Goal: Transaction & Acquisition: Purchase product/service

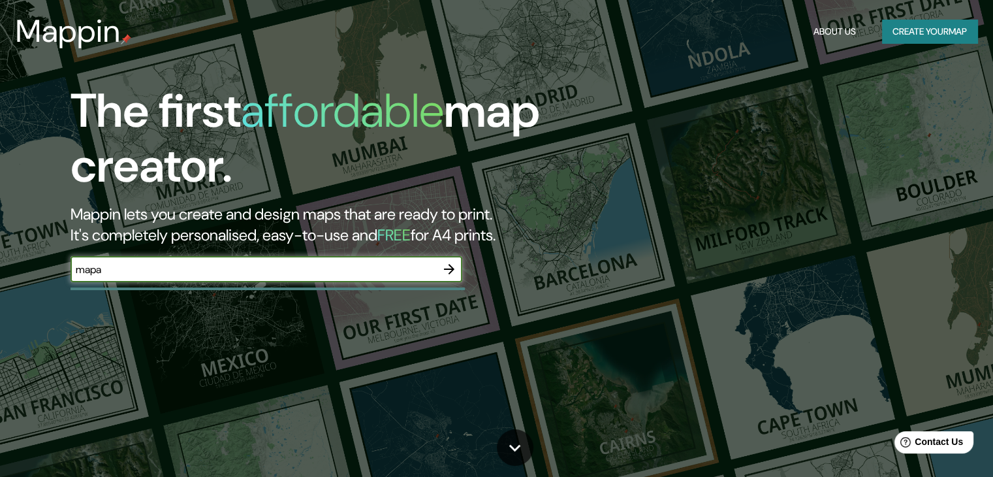
type input "mapa"
click at [446, 262] on icon "button" at bounding box center [449, 269] width 16 height 16
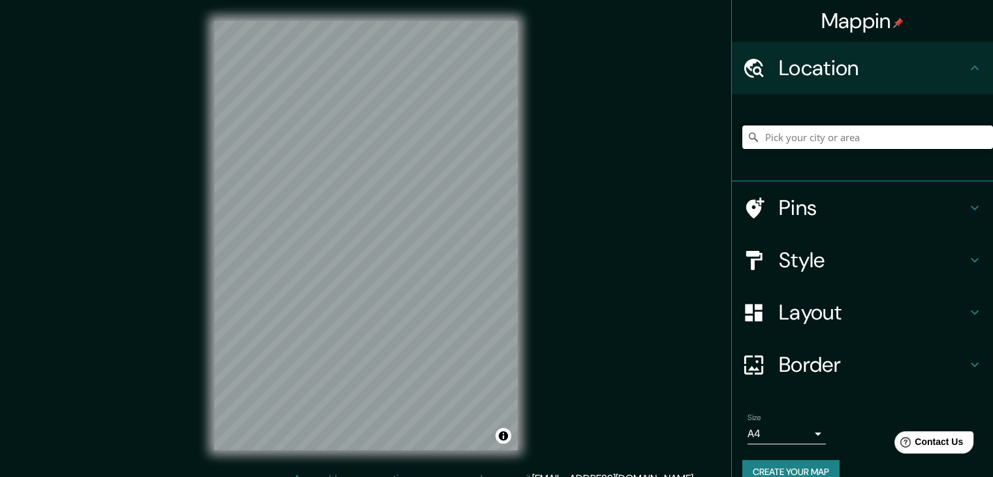
click at [829, 137] on input "Pick your city or area" at bounding box center [867, 137] width 251 height 24
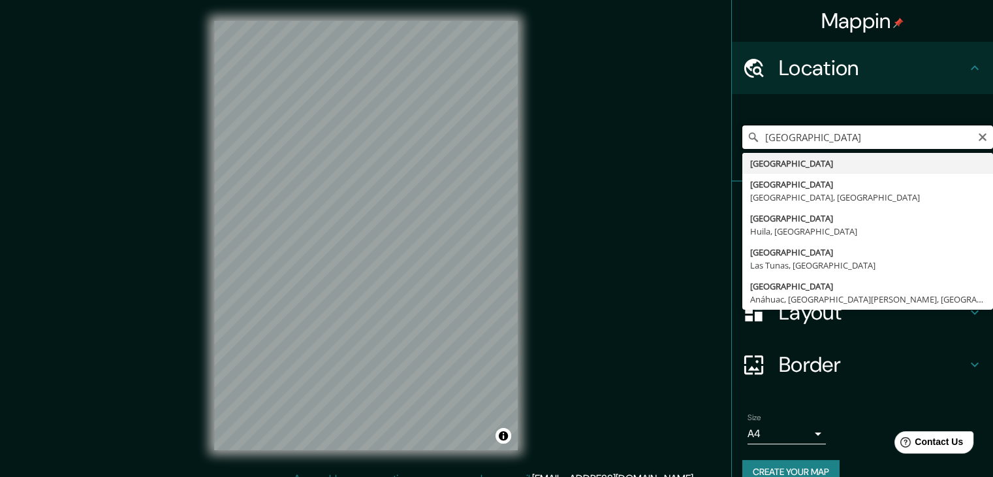
click at [757, 141] on input "[GEOGRAPHIC_DATA]" at bounding box center [867, 137] width 251 height 24
click at [757, 139] on input "[GEOGRAPHIC_DATA]" at bounding box center [867, 137] width 251 height 24
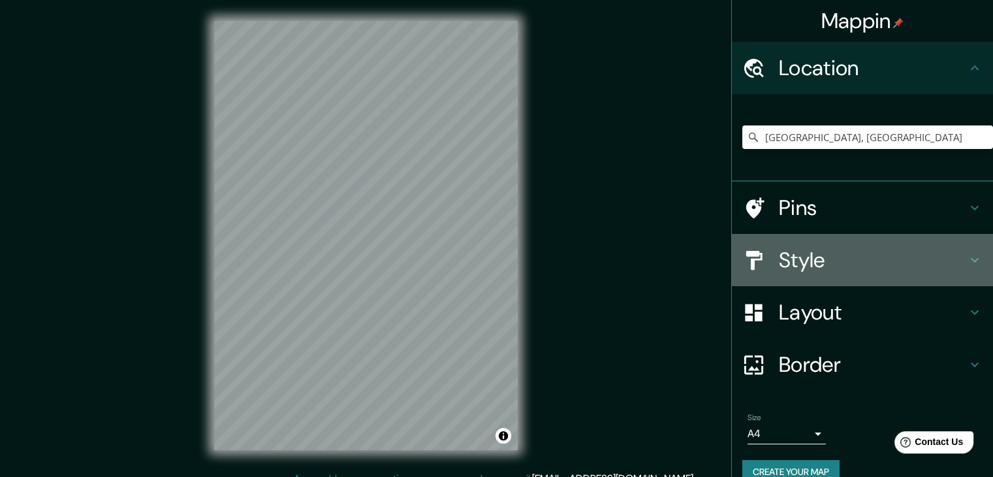
click at [967, 259] on icon at bounding box center [975, 260] width 16 height 16
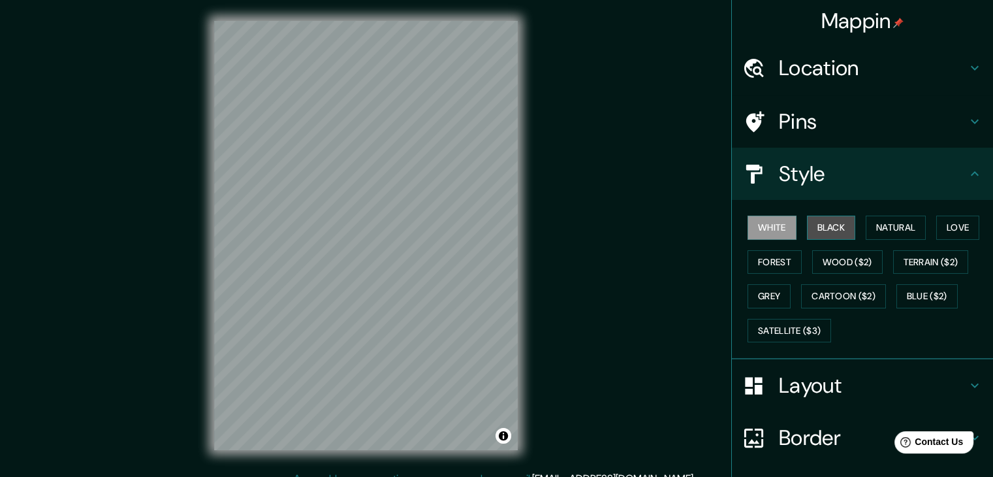
click at [839, 223] on button "Black" at bounding box center [831, 227] width 49 height 24
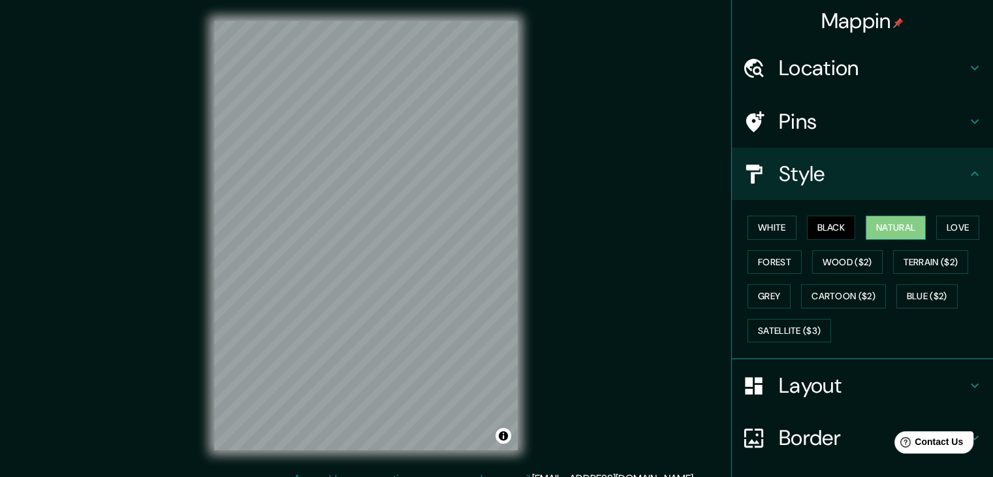
click at [880, 228] on button "Natural" at bounding box center [896, 227] width 60 height 24
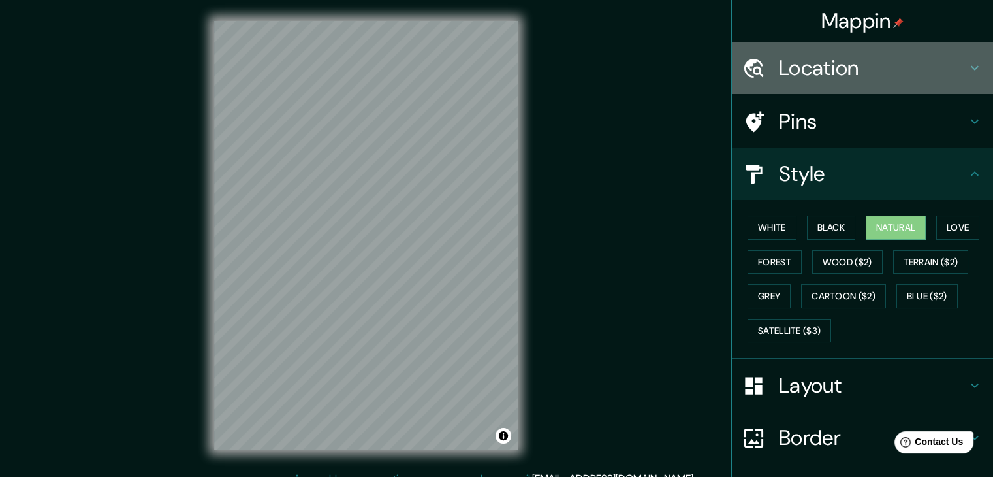
click at [967, 66] on icon at bounding box center [975, 68] width 16 height 16
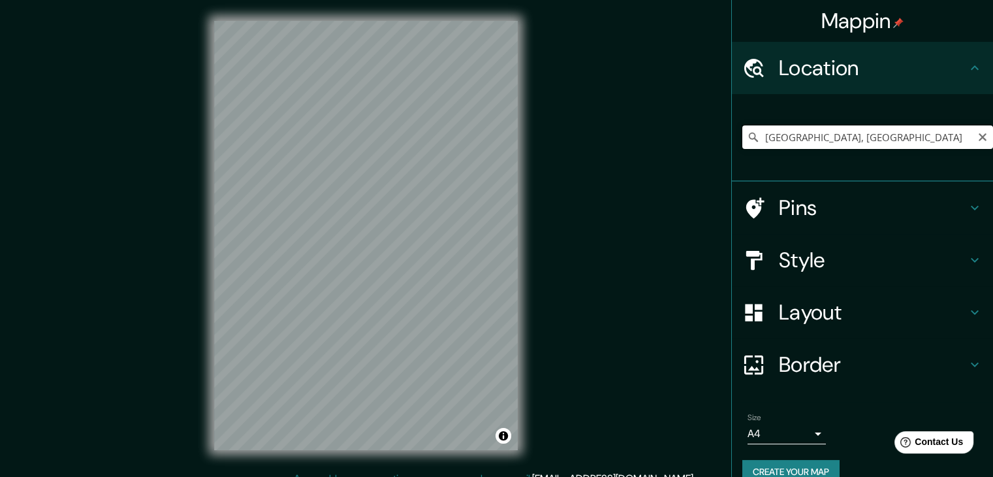
click at [754, 135] on input "[GEOGRAPHIC_DATA], [GEOGRAPHIC_DATA]" at bounding box center [867, 137] width 251 height 24
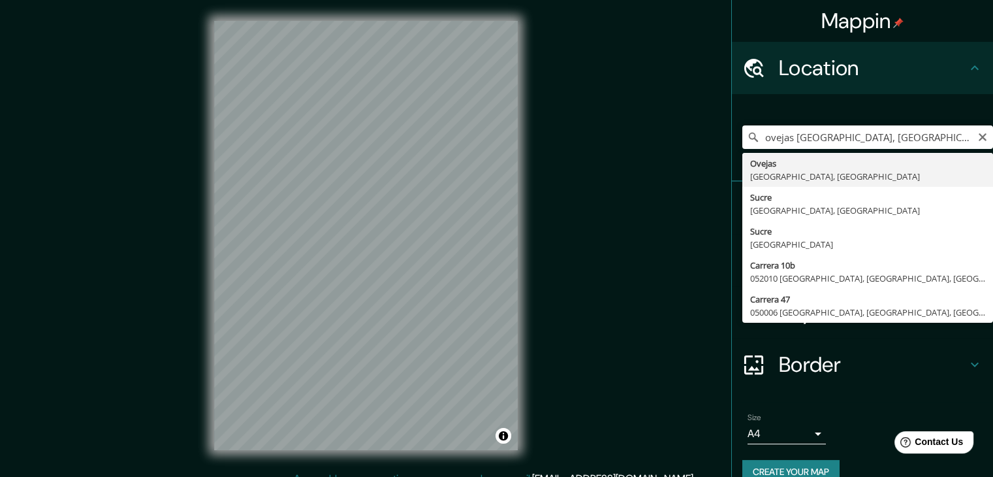
type input "Ovejas, [GEOGRAPHIC_DATA], [GEOGRAPHIC_DATA]"
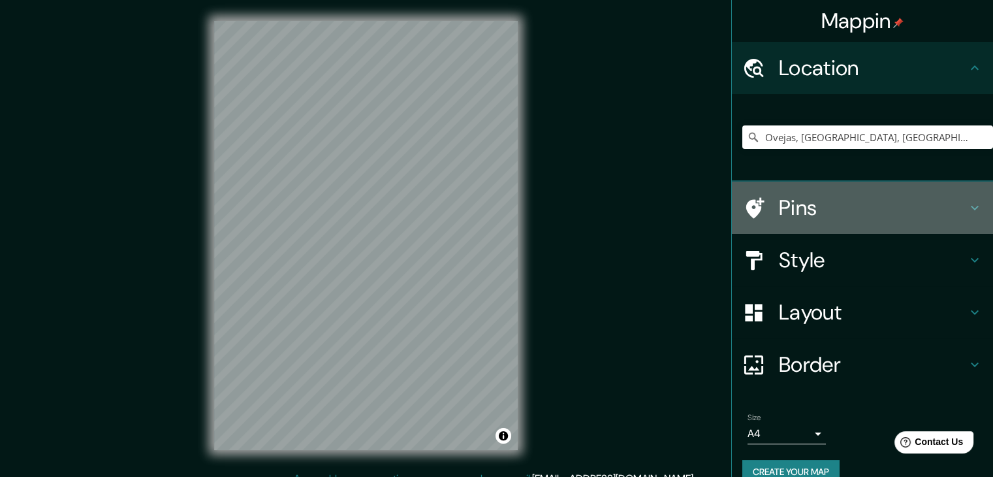
click at [967, 204] on icon at bounding box center [975, 208] width 16 height 16
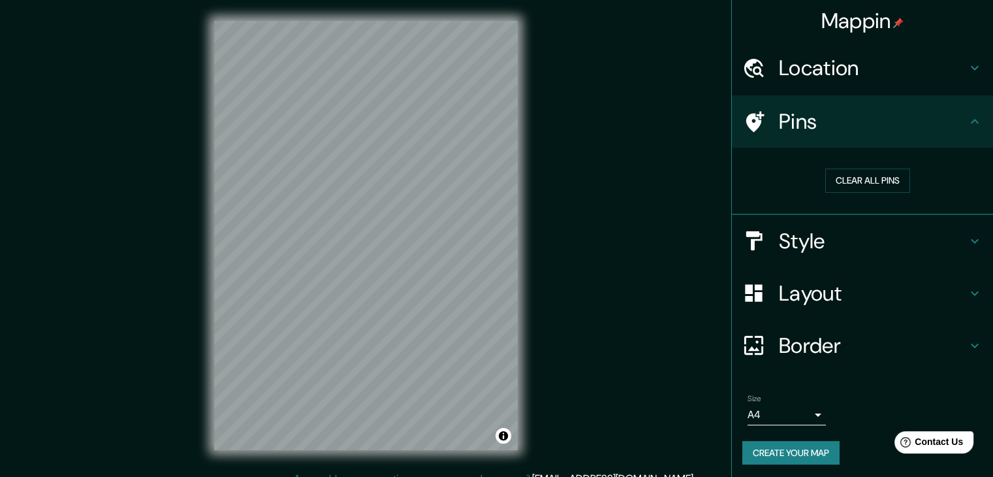
click at [964, 130] on div "Pins" at bounding box center [862, 121] width 261 height 52
click at [967, 289] on icon at bounding box center [975, 293] width 16 height 16
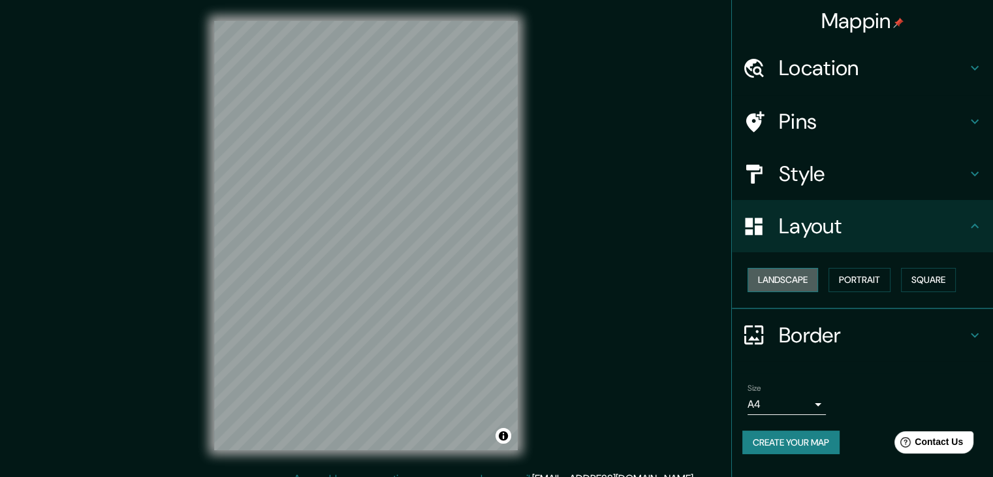
click at [800, 270] on button "Landscape" at bounding box center [783, 280] width 71 height 24
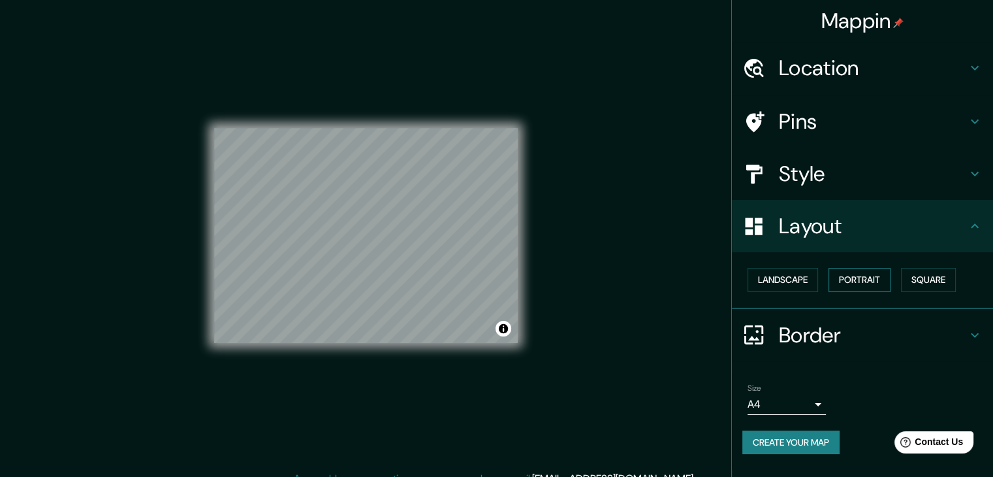
click at [856, 282] on button "Portrait" at bounding box center [860, 280] width 62 height 24
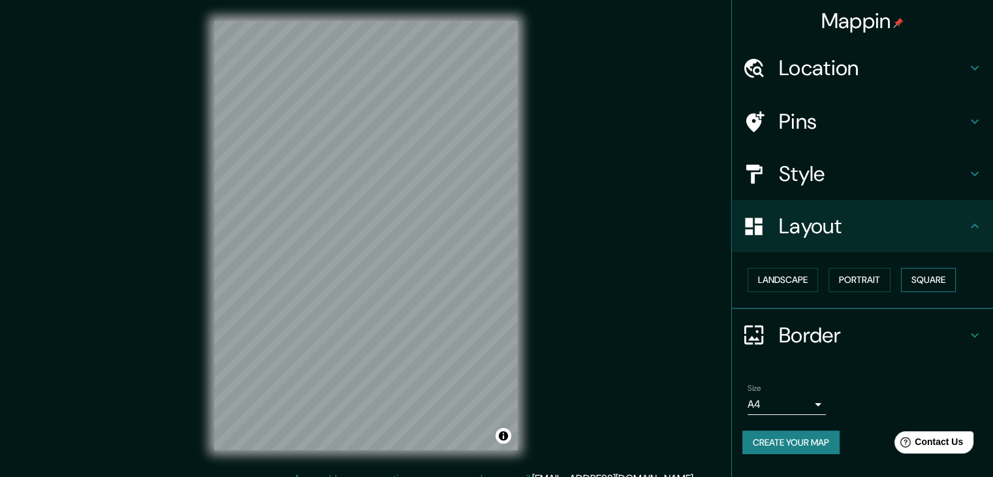
click at [917, 279] on button "Square" at bounding box center [928, 280] width 55 height 24
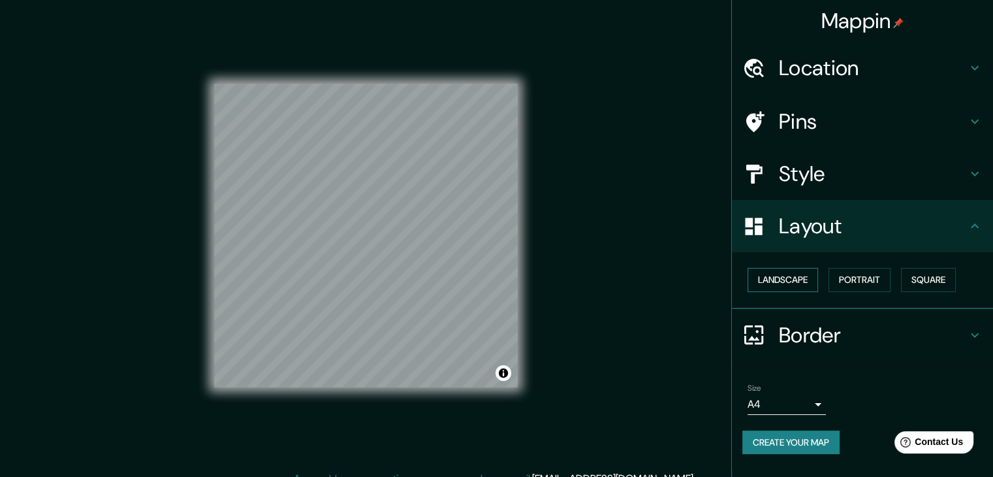
click at [804, 274] on button "Landscape" at bounding box center [783, 280] width 71 height 24
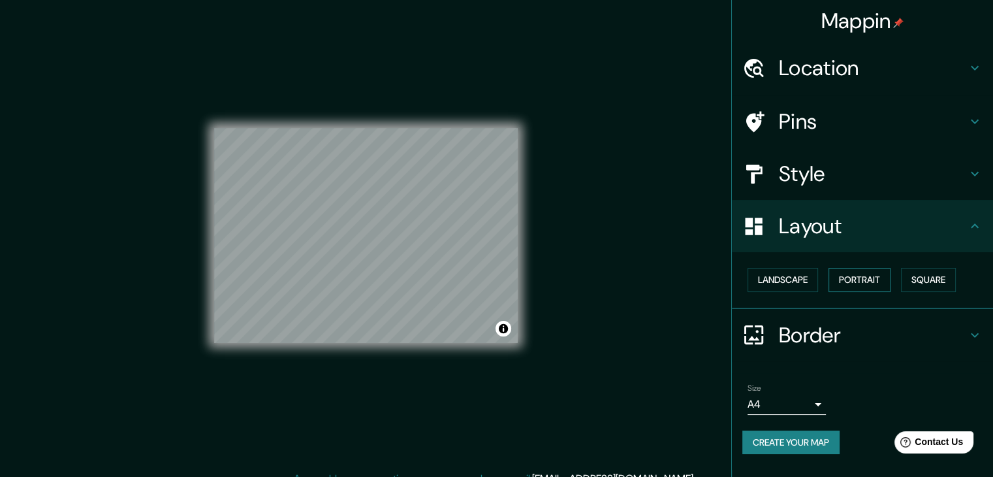
click at [857, 278] on button "Portrait" at bounding box center [860, 280] width 62 height 24
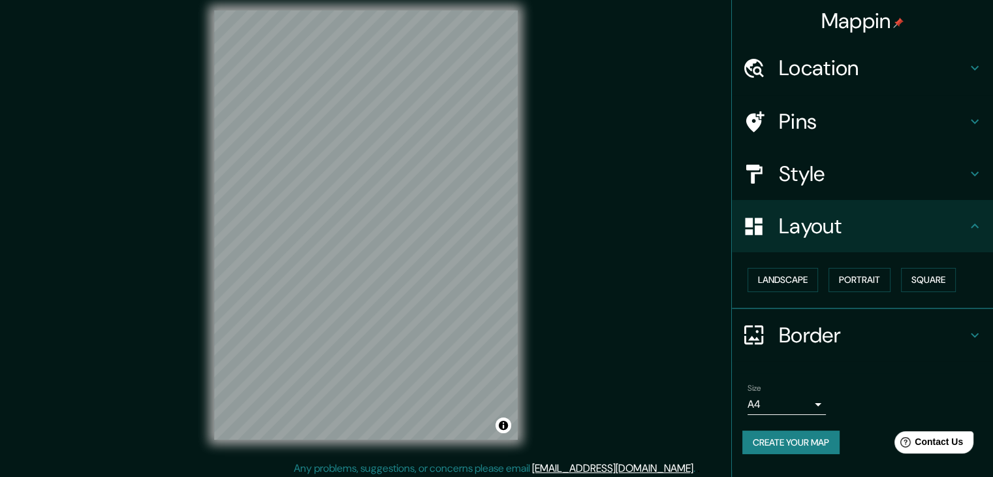
scroll to position [15, 0]
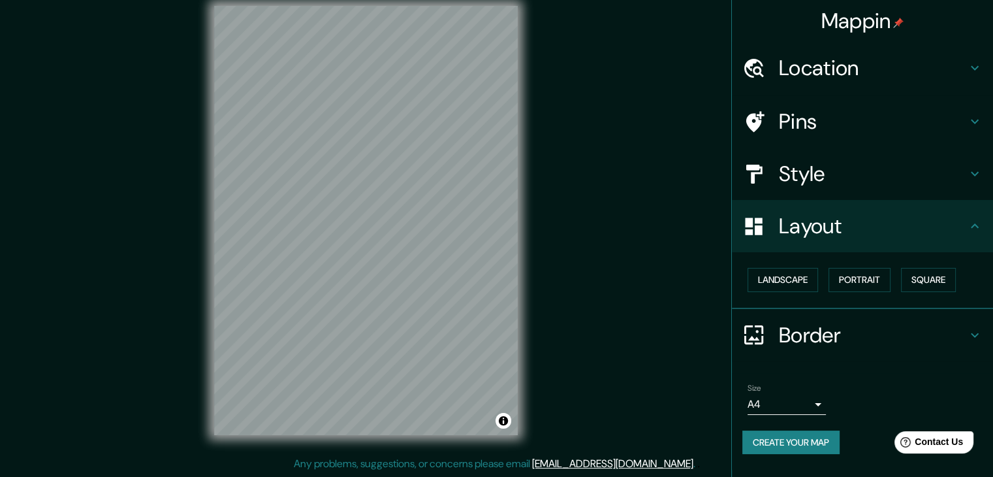
click at [974, 330] on icon at bounding box center [975, 335] width 16 height 16
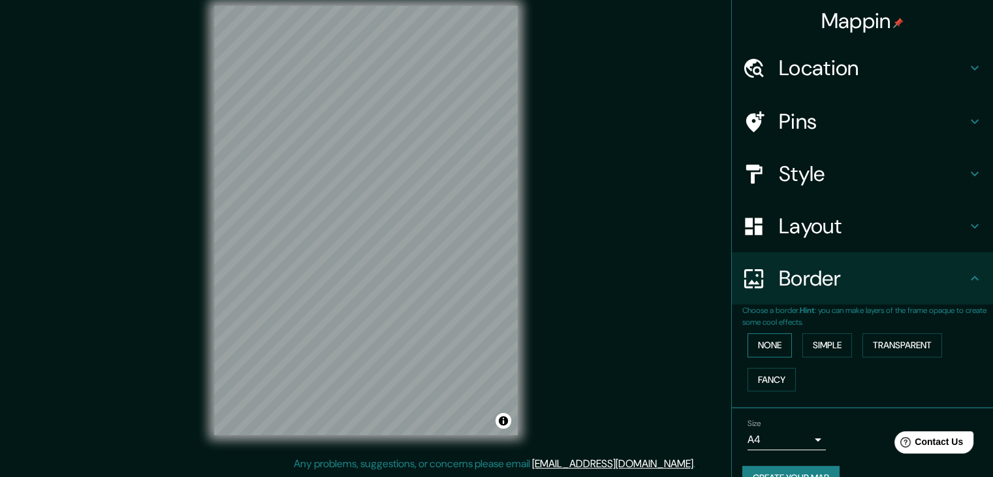
click at [763, 348] on button "None" at bounding box center [770, 345] width 44 height 24
click at [816, 340] on button "Simple" at bounding box center [828, 345] width 50 height 24
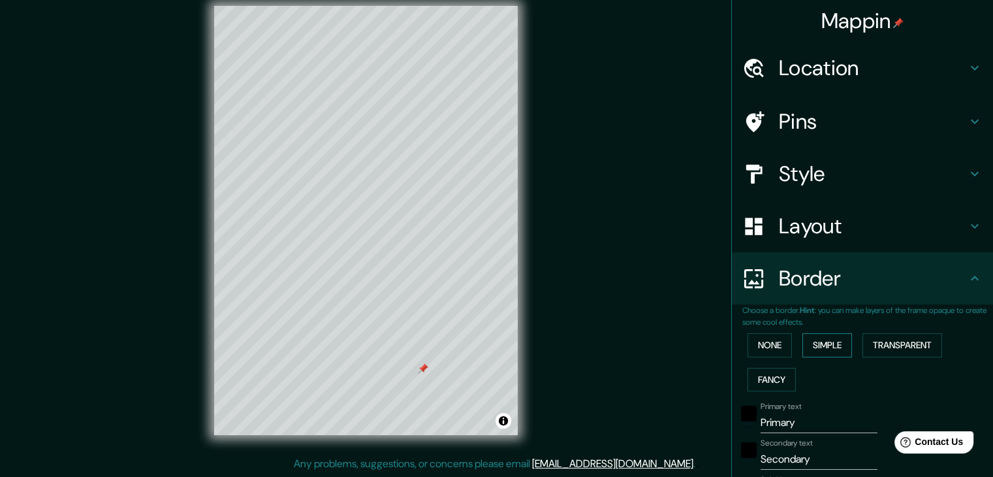
click at [837, 337] on button "Simple" at bounding box center [828, 345] width 50 height 24
type input "37"
click at [867, 345] on button "Transparent" at bounding box center [903, 345] width 80 height 24
click at [767, 377] on button "Fancy" at bounding box center [772, 380] width 48 height 24
click at [758, 350] on button "None" at bounding box center [770, 345] width 44 height 24
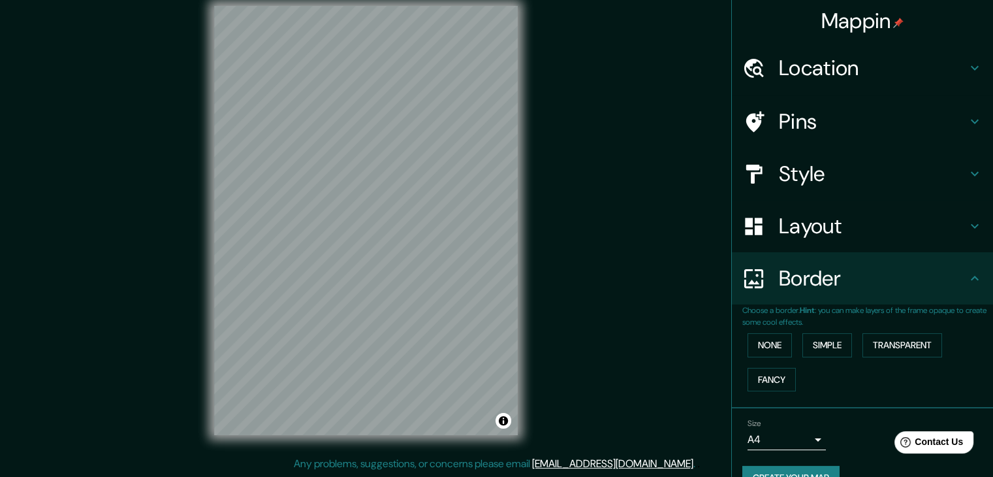
drag, startPoint x: 423, startPoint y: 367, endPoint x: 543, endPoint y: 427, distance: 134.9
click at [547, 430] on div "Mappin Location [GEOGRAPHIC_DATA], [GEOGRAPHIC_DATA], [GEOGRAPHIC_DATA] Pins St…" at bounding box center [496, 231] width 993 height 492
click at [967, 228] on icon at bounding box center [975, 226] width 16 height 16
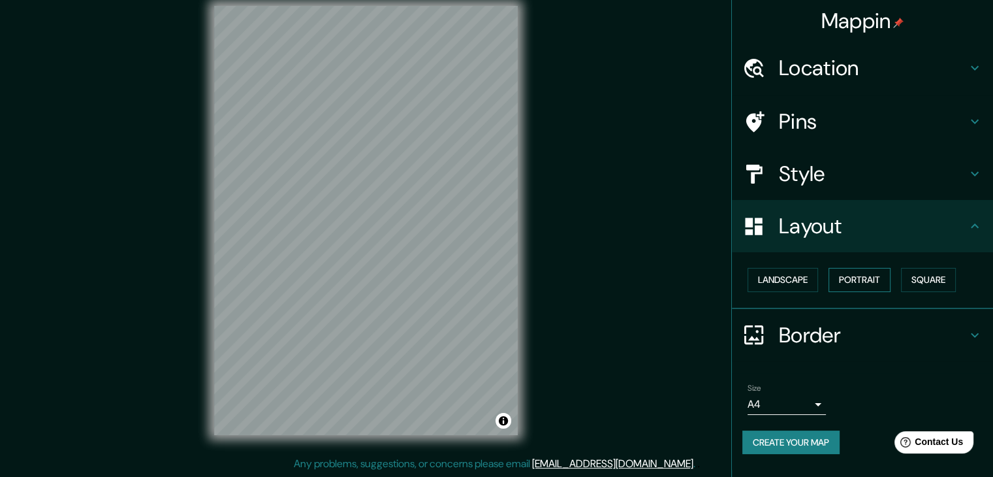
click at [863, 281] on button "Portrait" at bounding box center [860, 280] width 62 height 24
click at [794, 278] on button "Landscape" at bounding box center [783, 280] width 71 height 24
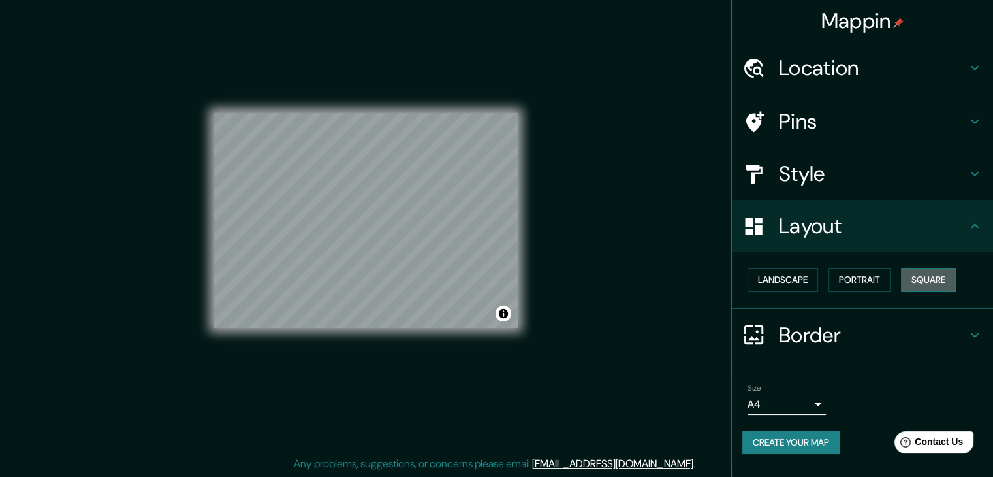
click at [911, 285] on button "Square" at bounding box center [928, 280] width 55 height 24
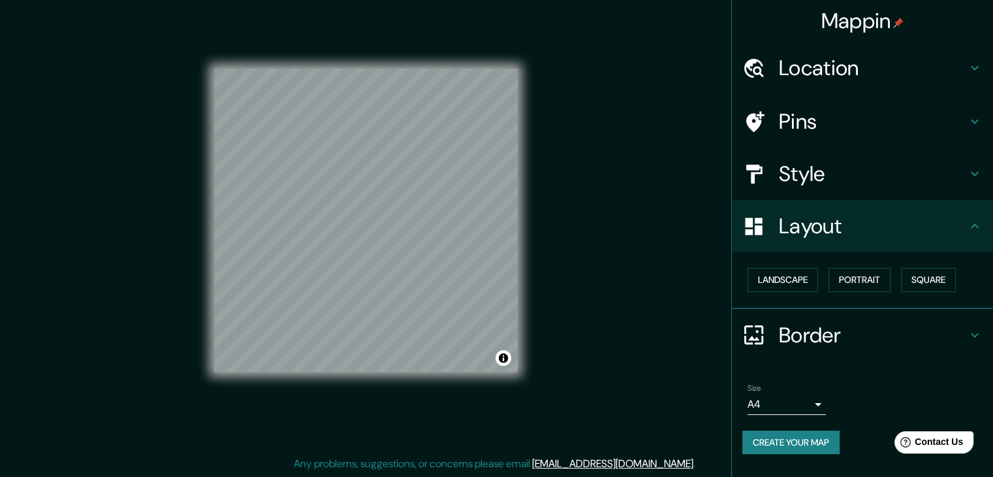
click at [791, 264] on div "Landscape [GEOGRAPHIC_DATA]" at bounding box center [867, 280] width 251 height 35
click at [802, 278] on button "Landscape" at bounding box center [783, 280] width 71 height 24
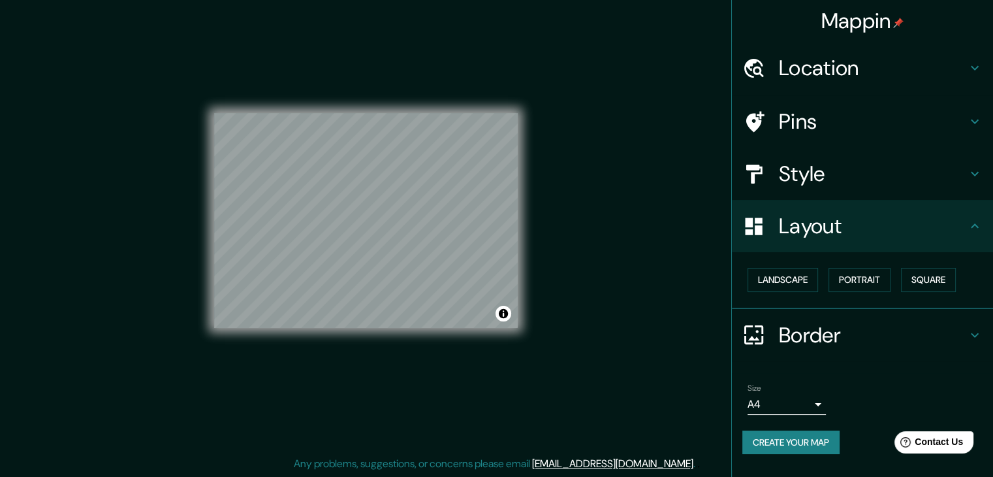
click at [976, 176] on icon at bounding box center [975, 174] width 16 height 16
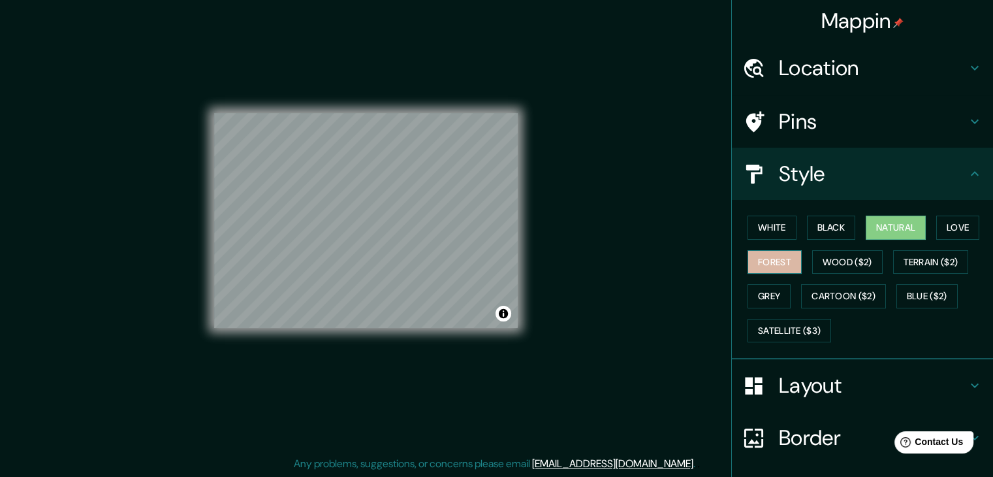
click at [766, 257] on button "Forest" at bounding box center [775, 262] width 54 height 24
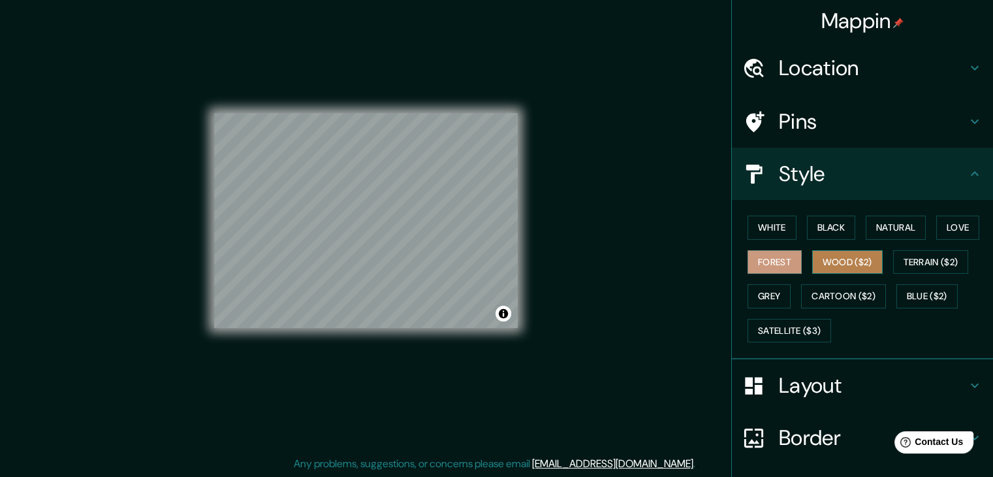
click at [820, 264] on button "Wood ($2)" at bounding box center [847, 262] width 71 height 24
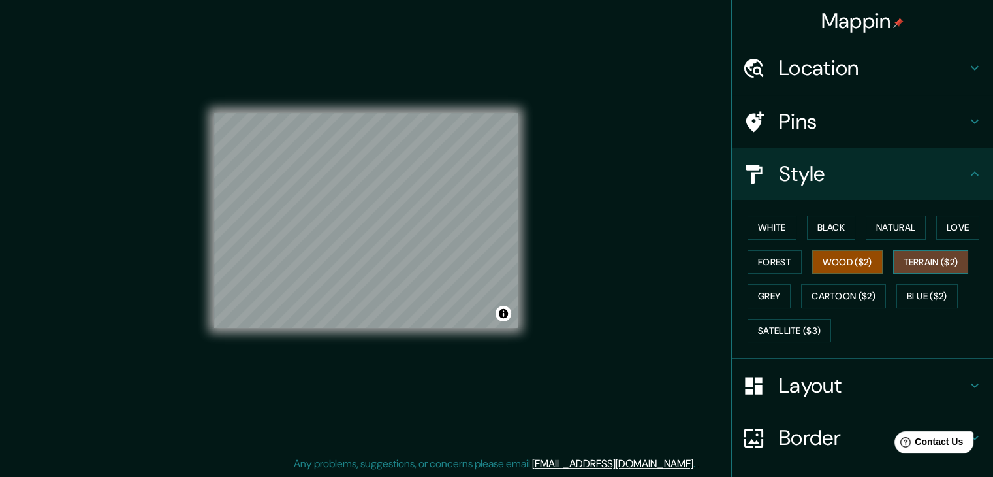
click at [909, 263] on button "Terrain ($2)" at bounding box center [931, 262] width 76 height 24
click at [765, 295] on button "Grey" at bounding box center [769, 296] width 43 height 24
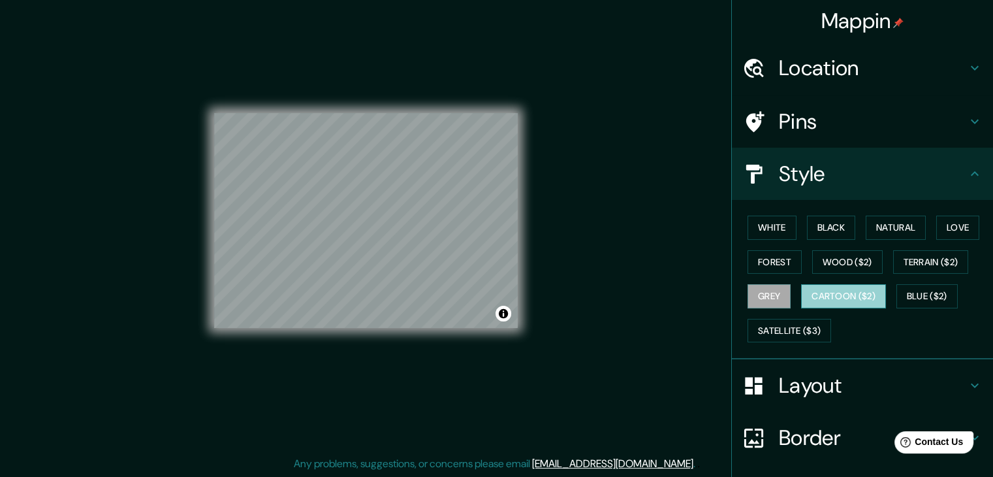
click at [838, 293] on button "Cartoon ($2)" at bounding box center [843, 296] width 85 height 24
click at [935, 293] on button "Blue ($2)" at bounding box center [927, 296] width 61 height 24
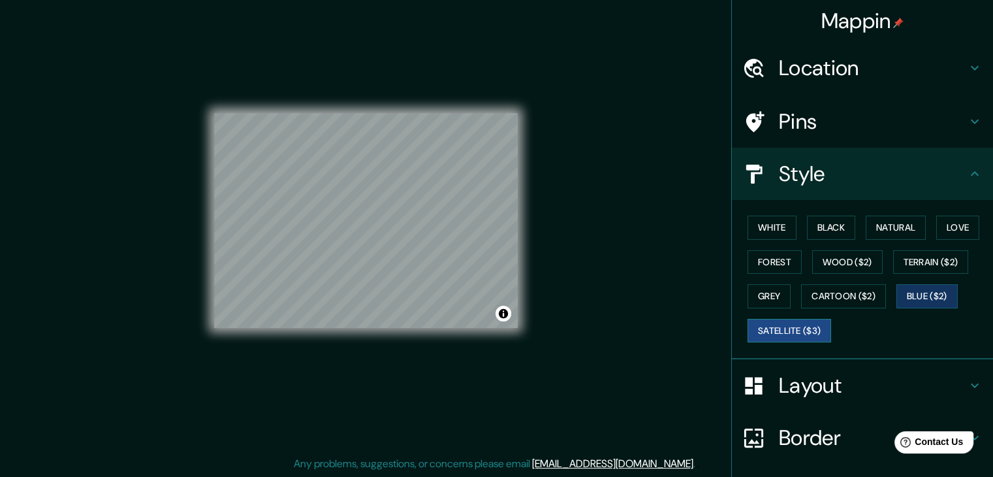
click at [805, 329] on button "Satellite ($3)" at bounding box center [790, 331] width 84 height 24
click at [953, 227] on button "Love" at bounding box center [957, 227] width 43 height 24
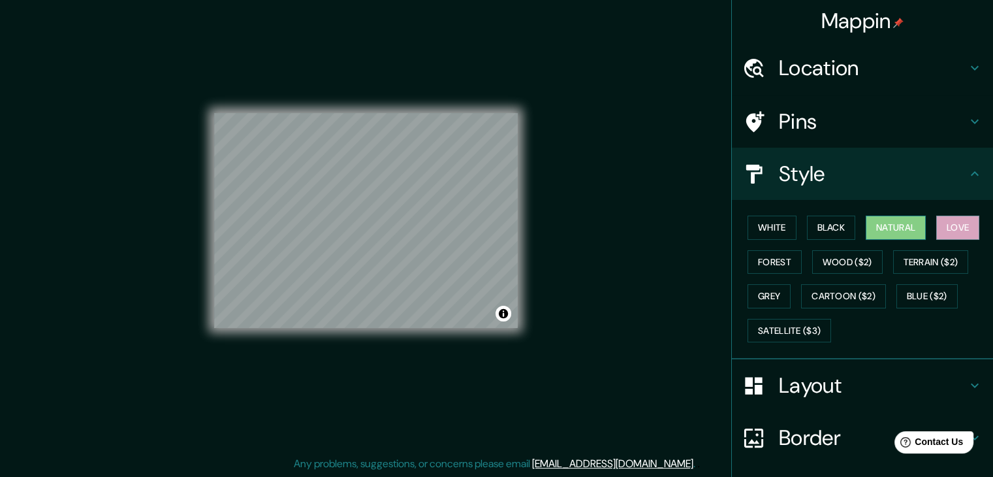
click at [901, 231] on button "Natural" at bounding box center [896, 227] width 60 height 24
click at [827, 228] on button "Black" at bounding box center [831, 227] width 49 height 24
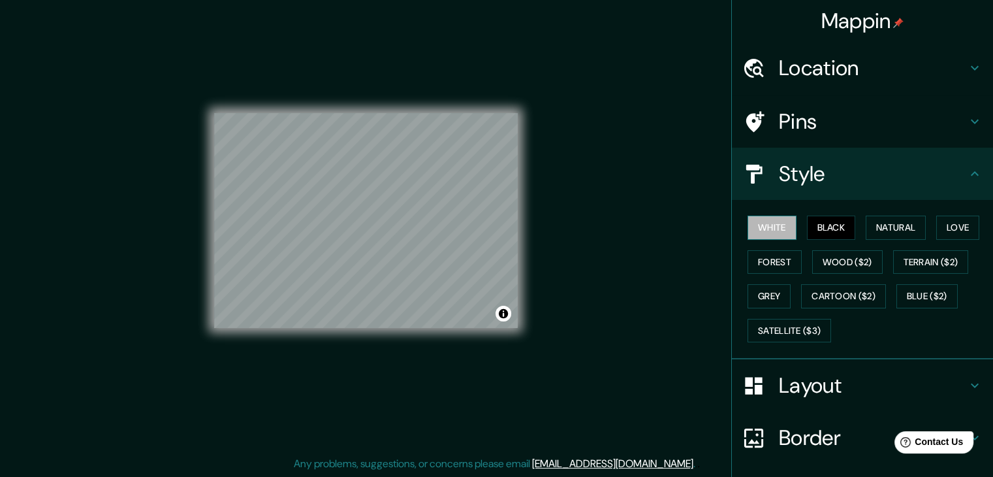
click at [757, 225] on button "White" at bounding box center [772, 227] width 49 height 24
click at [917, 263] on button "Terrain ($2)" at bounding box center [931, 262] width 76 height 24
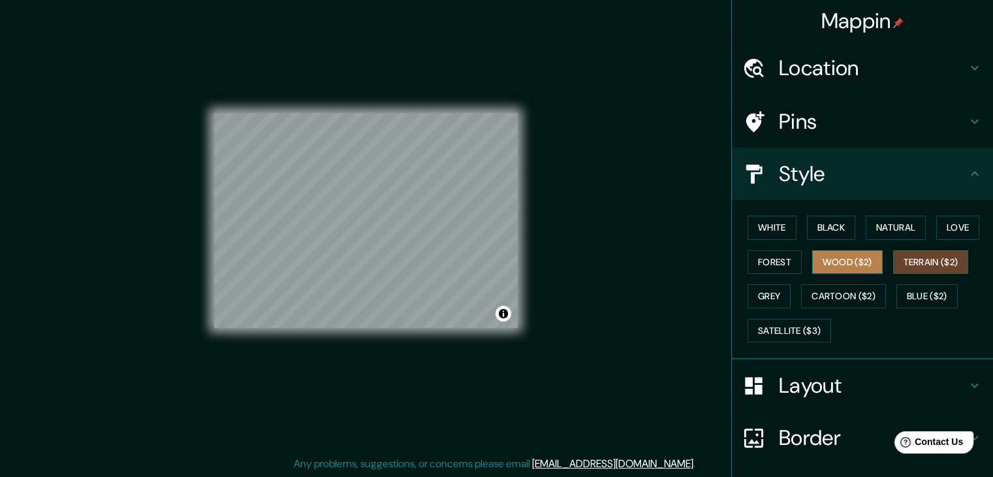
click at [844, 261] on button "Wood ($2)" at bounding box center [847, 262] width 71 height 24
click at [775, 259] on button "Forest" at bounding box center [775, 262] width 54 height 24
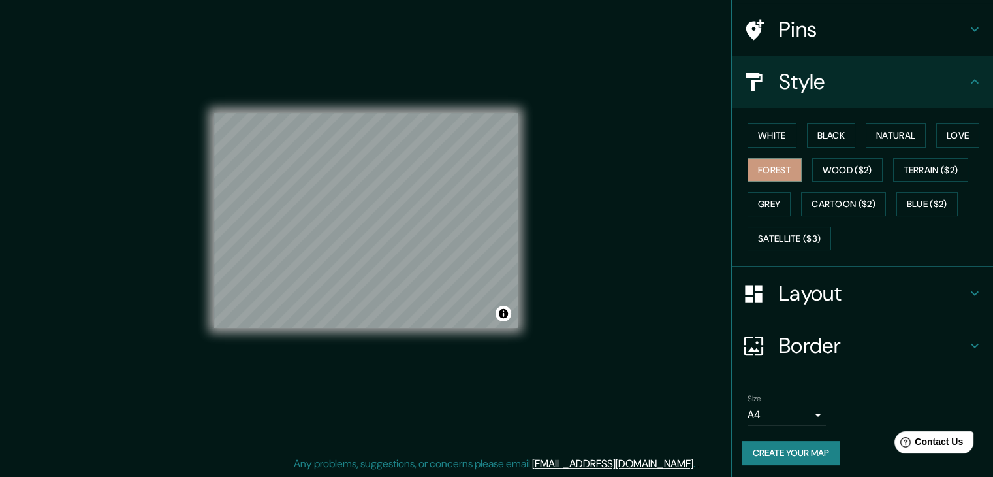
scroll to position [94, 0]
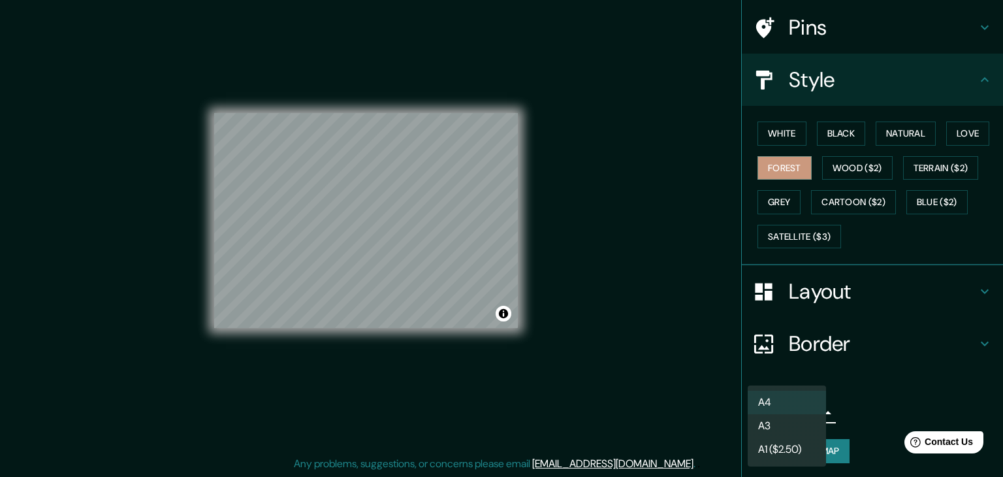
click at [806, 413] on body "Mappin Location [GEOGRAPHIC_DATA], [GEOGRAPHIC_DATA], [GEOGRAPHIC_DATA] Pins St…" at bounding box center [501, 223] width 1003 height 477
click at [786, 431] on li "A3" at bounding box center [787, 426] width 78 height 24
click at [805, 411] on body "Mappin Location [GEOGRAPHIC_DATA], [GEOGRAPHIC_DATA], [GEOGRAPHIC_DATA] Pins St…" at bounding box center [501, 223] width 1003 height 477
click at [788, 447] on li "A1 ($2.50)" at bounding box center [787, 450] width 78 height 24
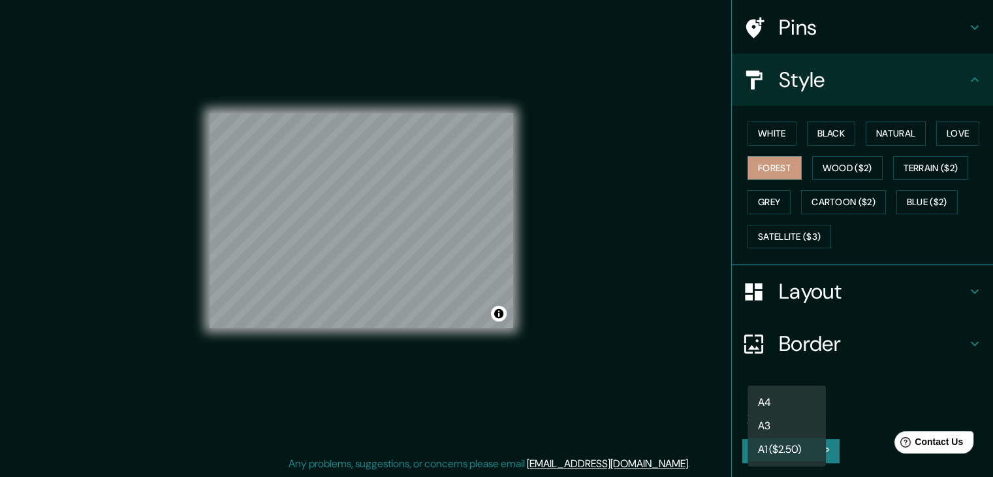
click at [797, 411] on body "Mappin Location [GEOGRAPHIC_DATA], [GEOGRAPHIC_DATA], [GEOGRAPHIC_DATA] Pins St…" at bounding box center [496, 223] width 993 height 477
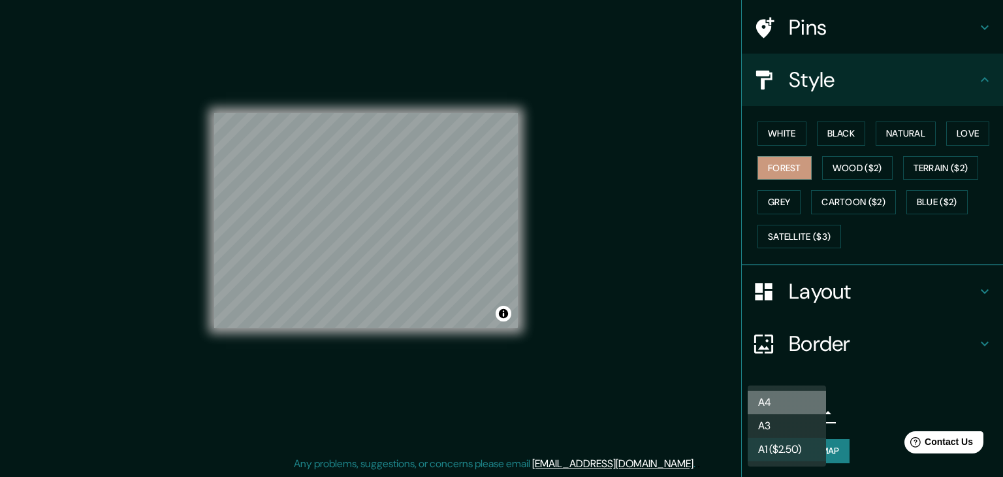
click at [771, 401] on li "A4" at bounding box center [787, 403] width 78 height 24
type input "single"
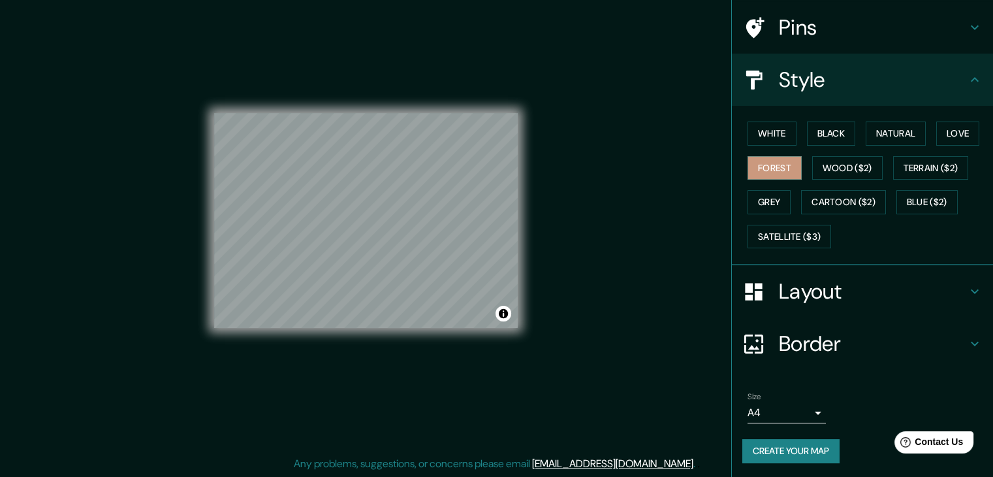
click at [867, 392] on div "Size A4 single" at bounding box center [862, 408] width 240 height 42
click at [967, 292] on icon at bounding box center [975, 291] width 16 height 16
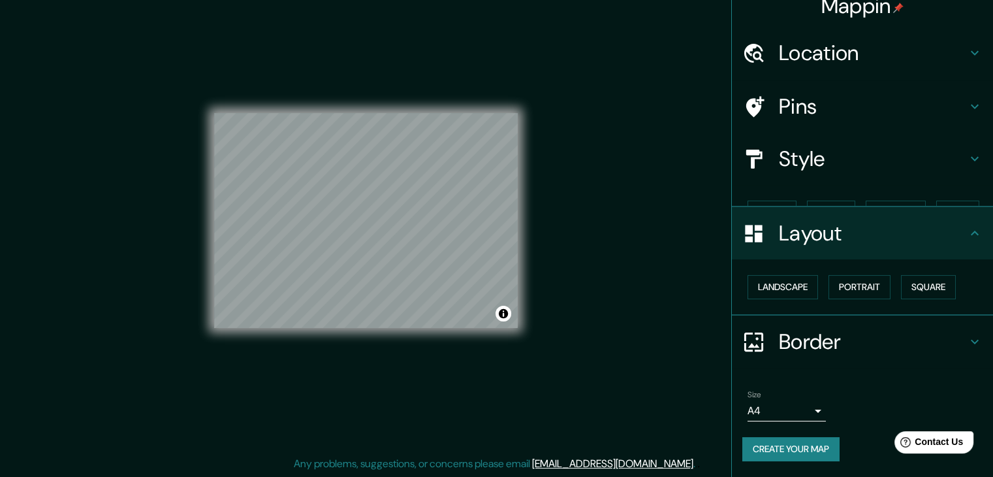
scroll to position [0, 0]
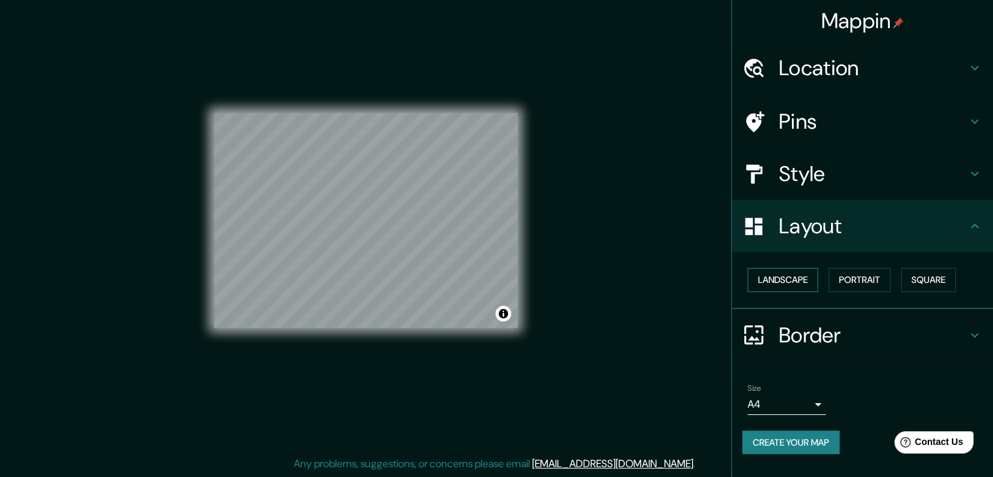
click at [805, 273] on button "Landscape" at bounding box center [783, 280] width 71 height 24
click at [861, 286] on button "Portrait" at bounding box center [860, 280] width 62 height 24
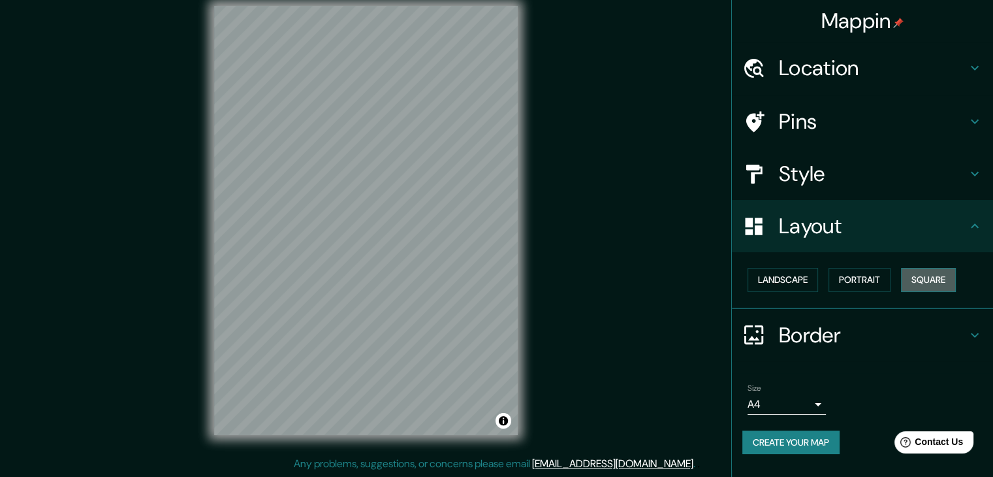
click at [932, 276] on button "Square" at bounding box center [928, 280] width 55 height 24
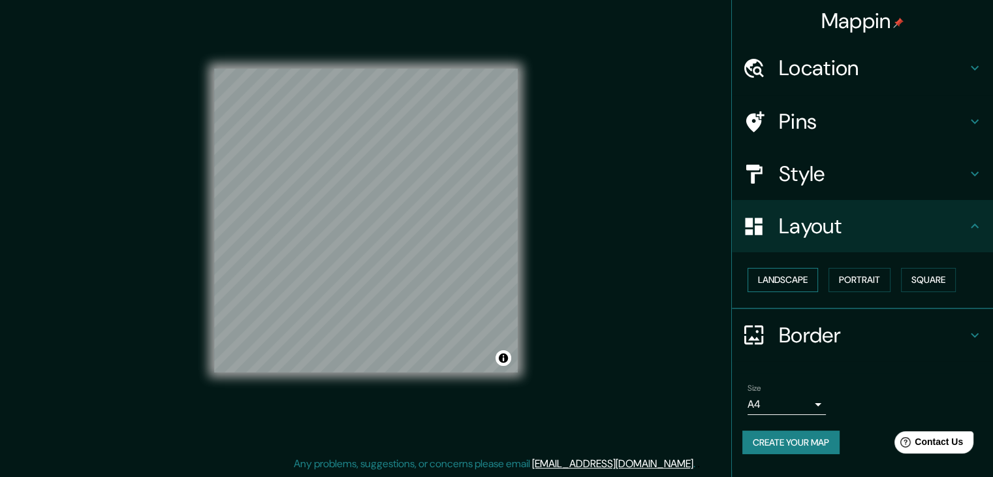
click at [778, 285] on button "Landscape" at bounding box center [783, 280] width 71 height 24
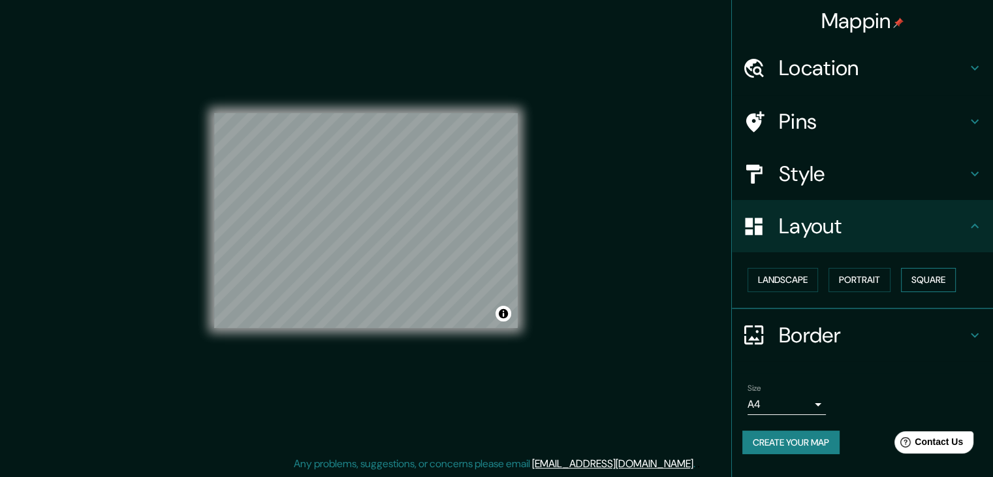
click at [917, 284] on button "Square" at bounding box center [928, 280] width 55 height 24
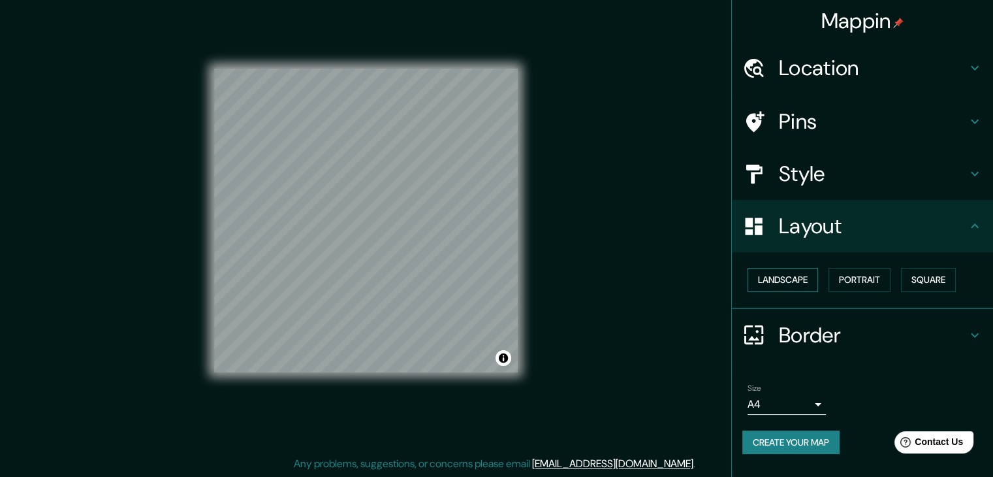
click at [797, 276] on button "Landscape" at bounding box center [783, 280] width 71 height 24
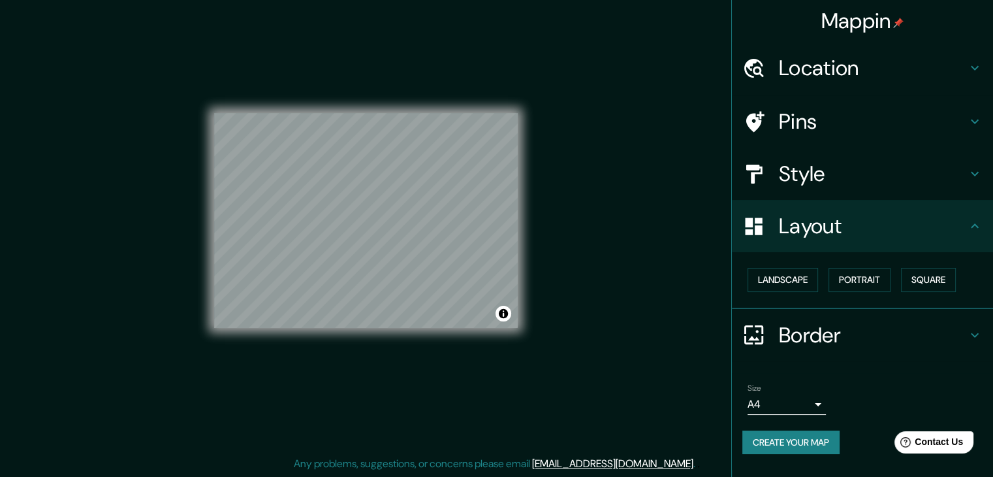
click at [974, 178] on icon at bounding box center [975, 174] width 16 height 16
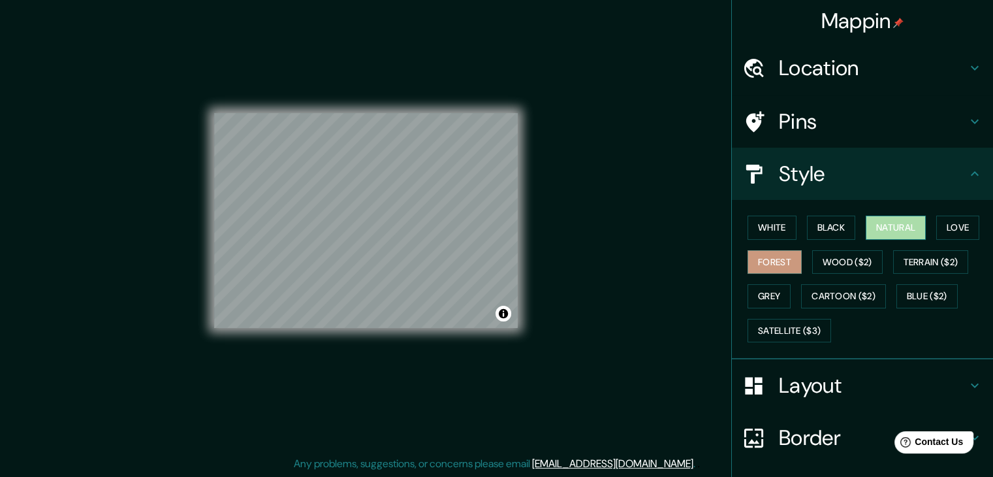
click at [899, 231] on button "Natural" at bounding box center [896, 227] width 60 height 24
click at [944, 230] on button "Love" at bounding box center [957, 227] width 43 height 24
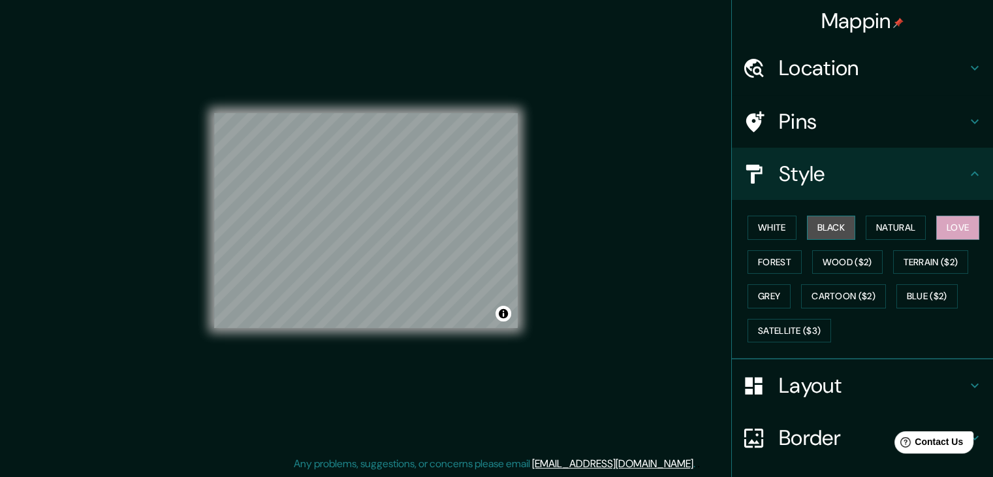
click at [823, 231] on button "Black" at bounding box center [831, 227] width 49 height 24
click at [763, 257] on button "Forest" at bounding box center [775, 262] width 54 height 24
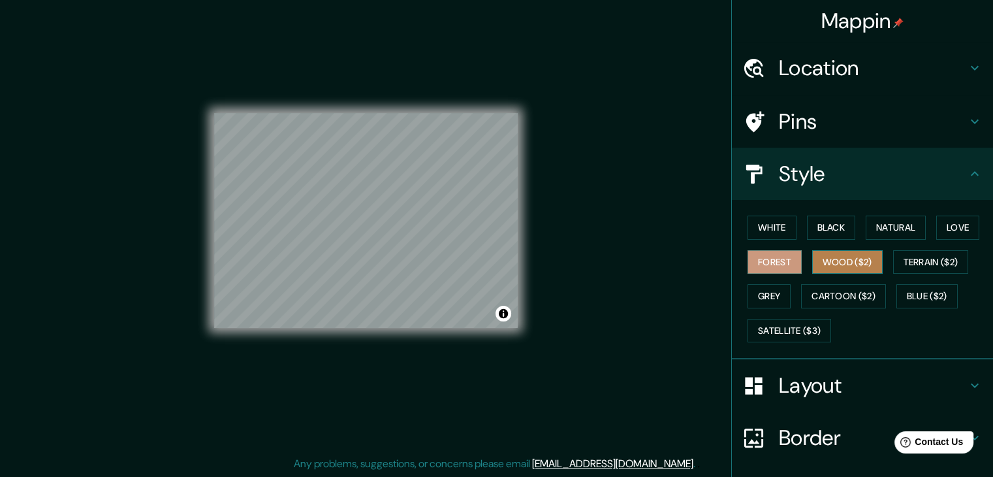
click at [835, 261] on button "Wood ($2)" at bounding box center [847, 262] width 71 height 24
